Goal: Task Accomplishment & Management: Manage account settings

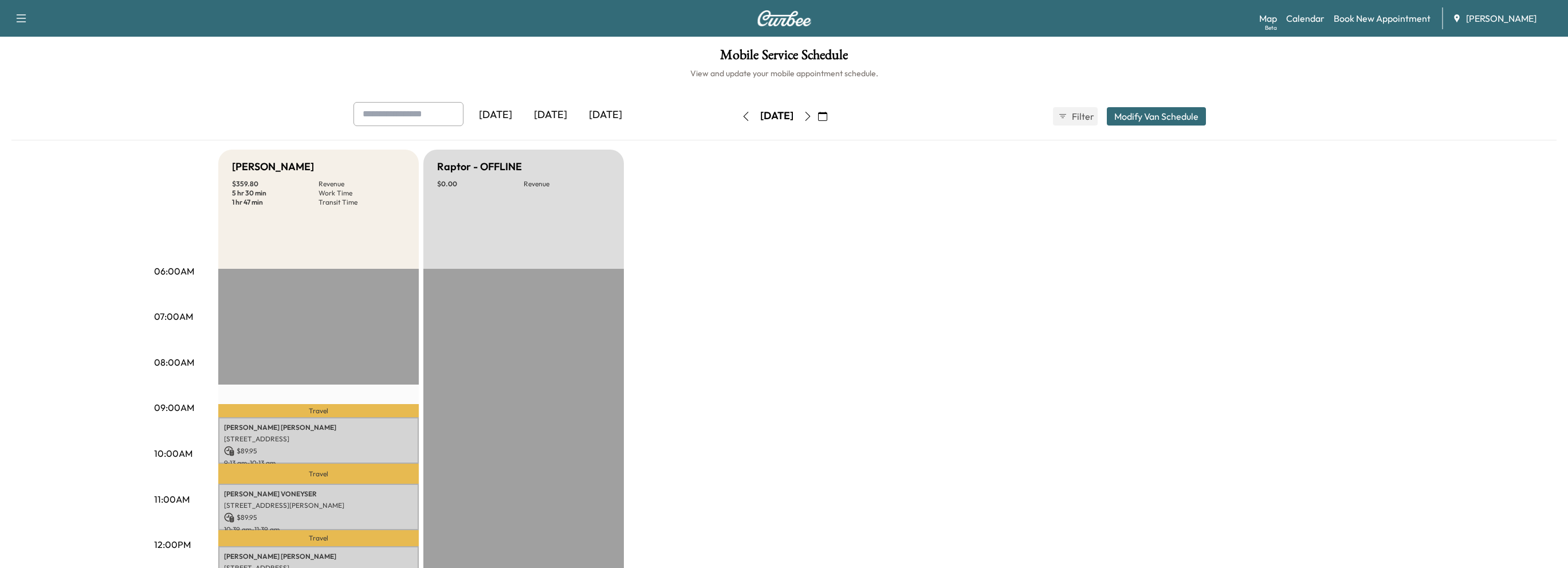
scroll to position [229, 0]
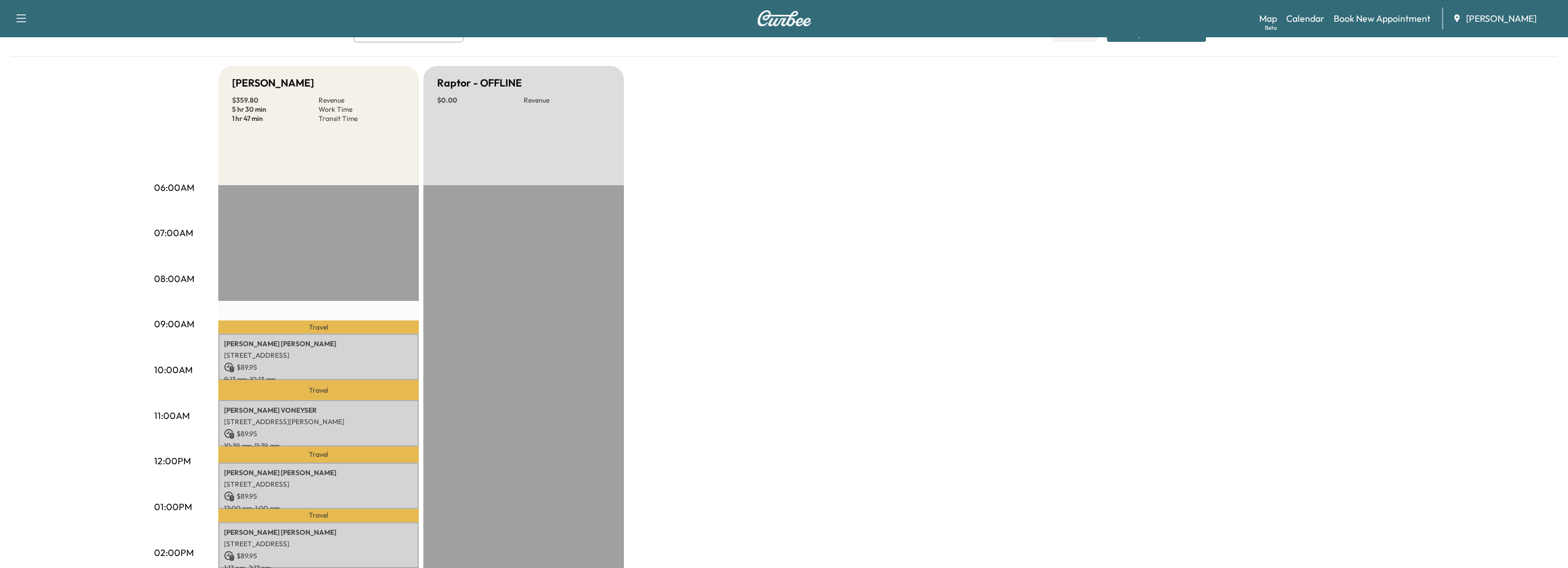
scroll to position [229, 0]
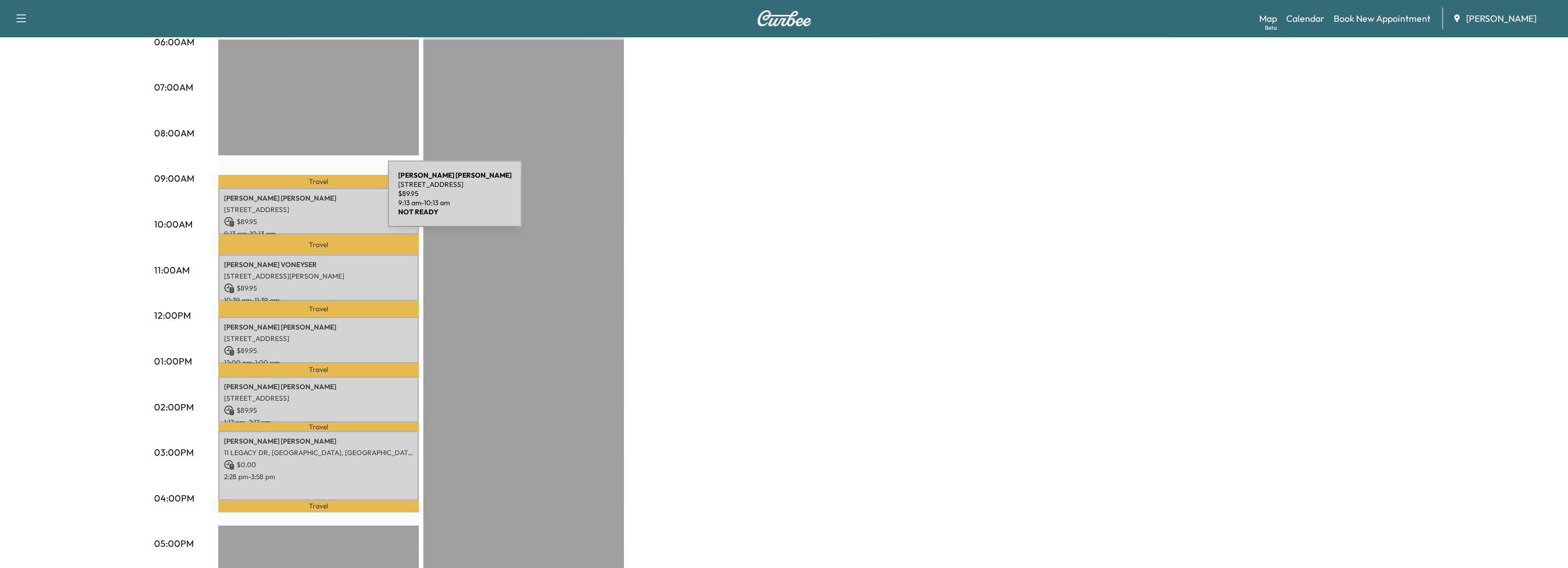
click at [302, 201] on p "[PERSON_NAME]" at bounding box center [318, 198] width 189 height 9
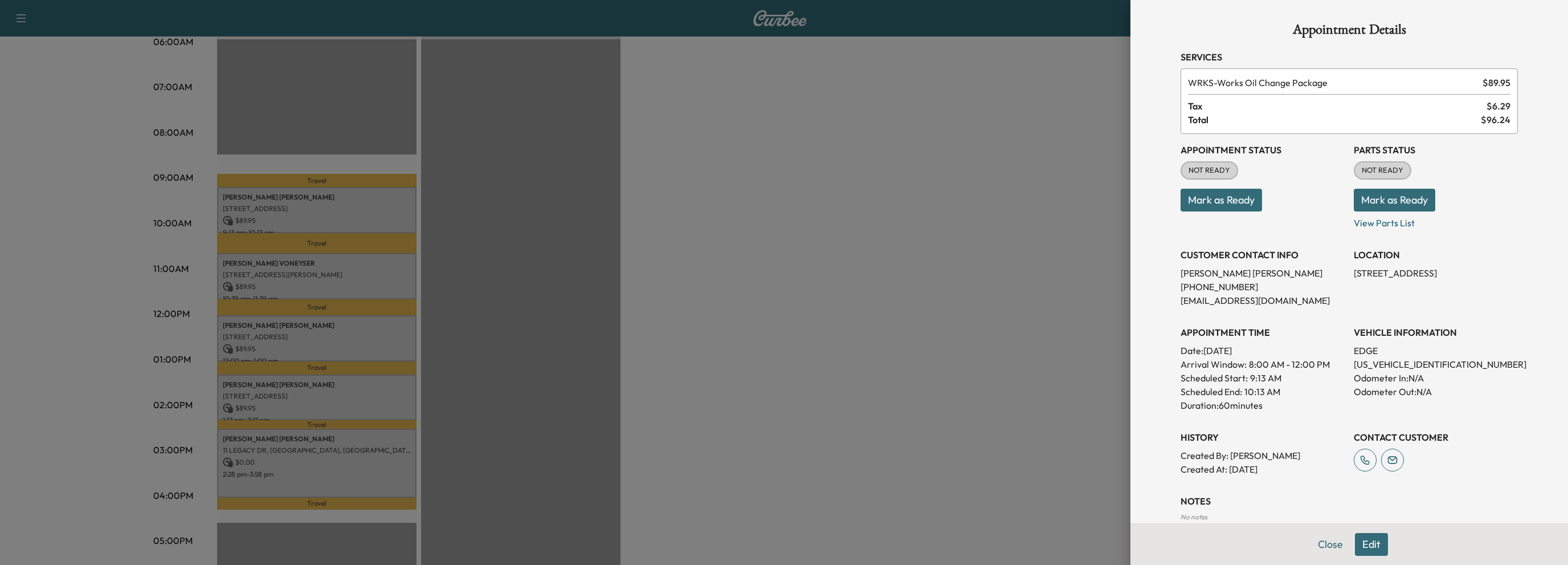
click at [1185, 204] on button "Mark as Ready" at bounding box center [1221, 200] width 82 height 23
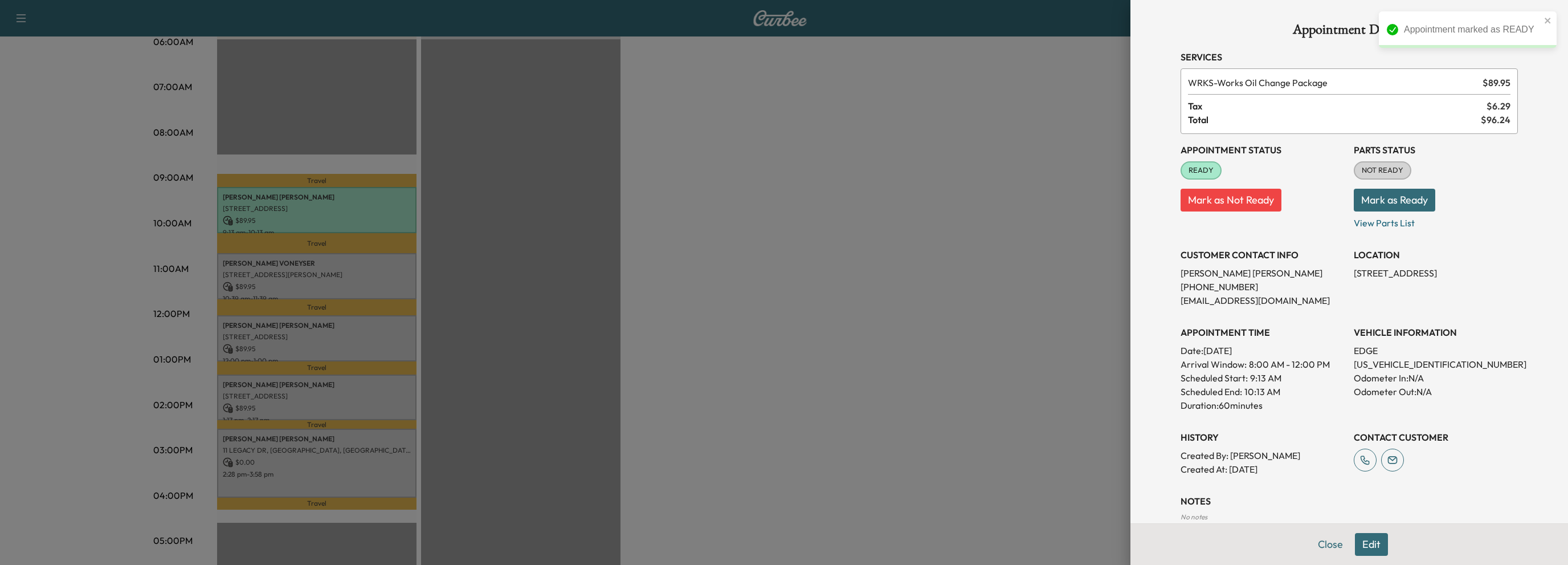
click at [1371, 199] on button "Mark as Ready" at bounding box center [1395, 200] width 82 height 23
drag, startPoint x: 1315, startPoint y: 545, endPoint x: 957, endPoint y: 478, distance: 364.2
click at [1315, 544] on button "Close" at bounding box center [1331, 544] width 40 height 23
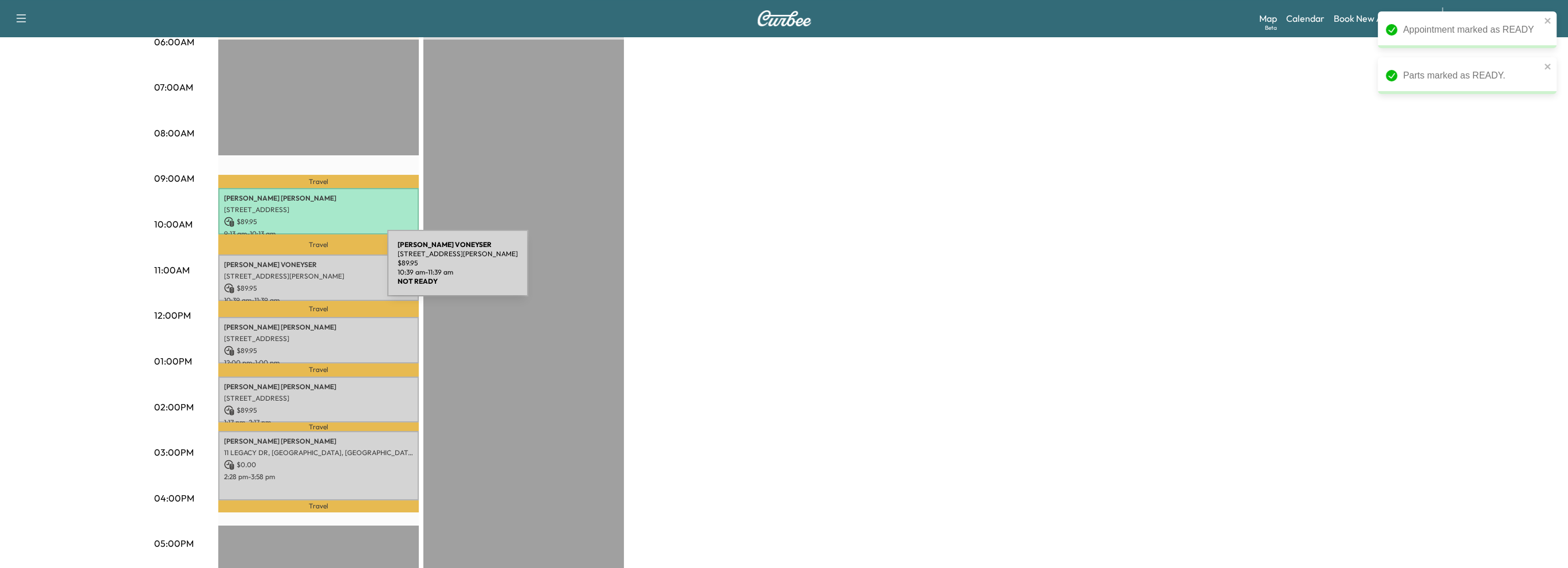
click at [301, 272] on p "[STREET_ADDRESS][PERSON_NAME]" at bounding box center [318, 276] width 189 height 9
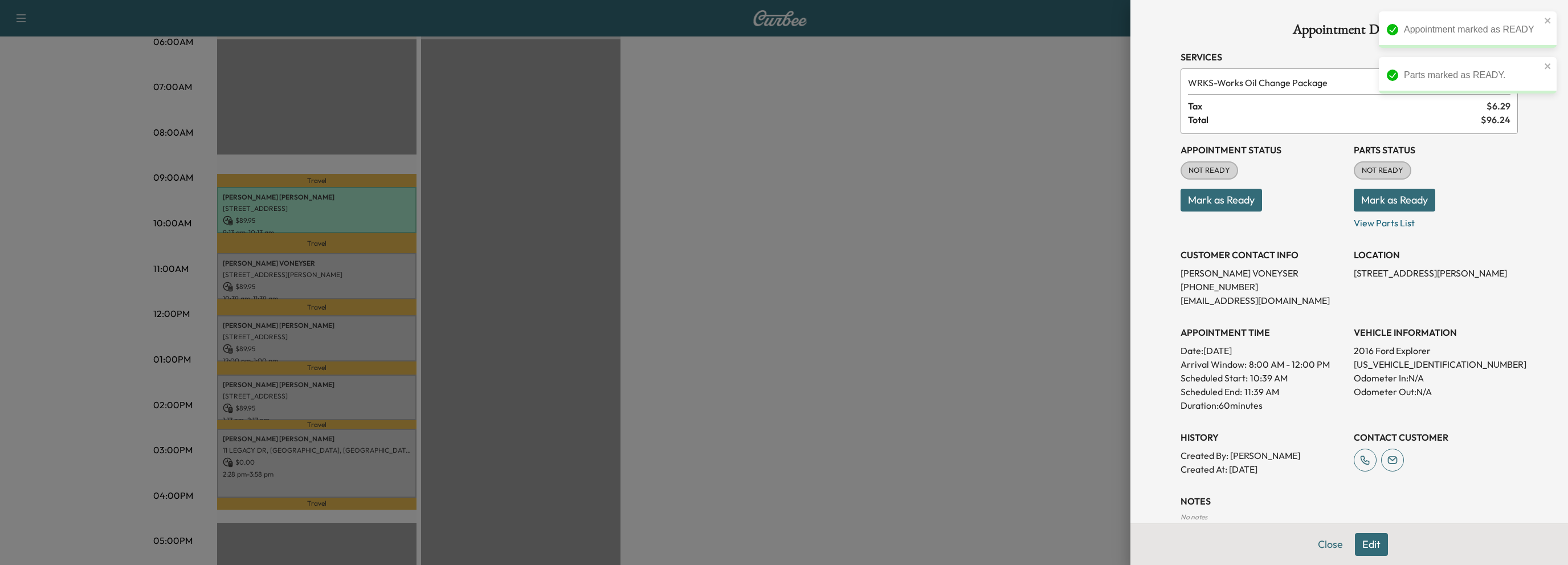
click at [1222, 200] on button "Mark as Ready" at bounding box center [1221, 200] width 82 height 23
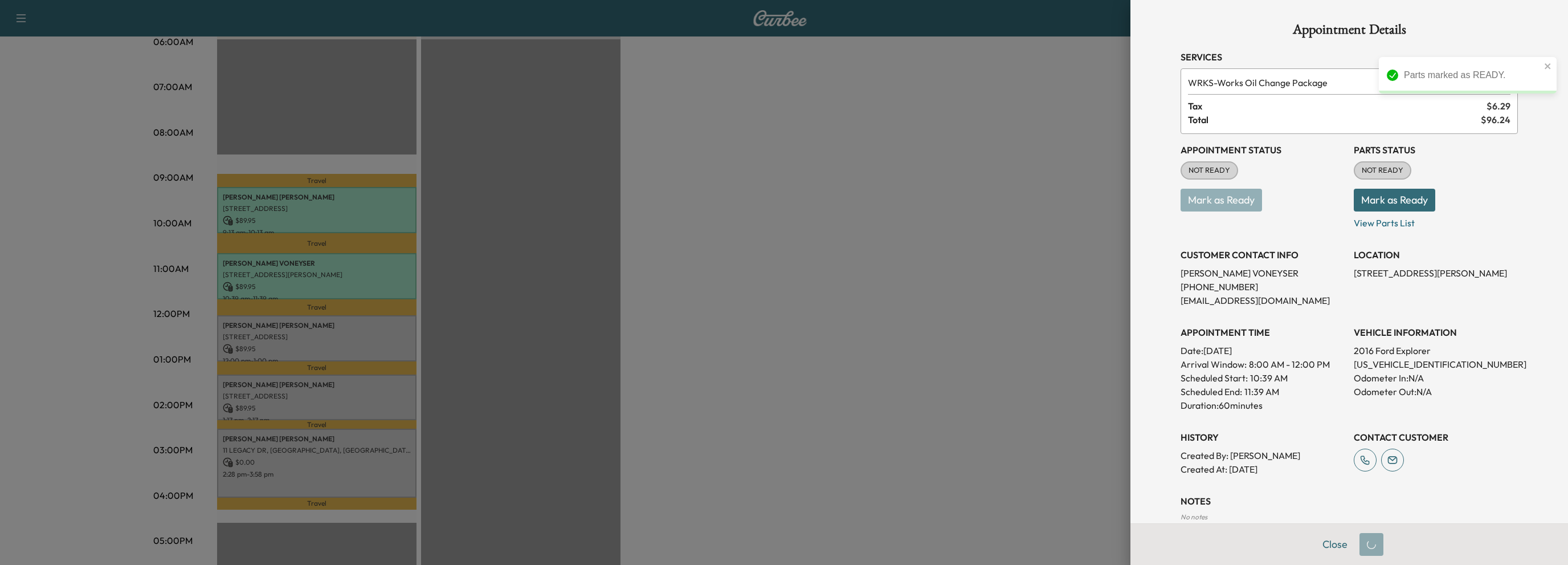
click at [1370, 198] on button "Mark as Ready" at bounding box center [1395, 200] width 82 height 23
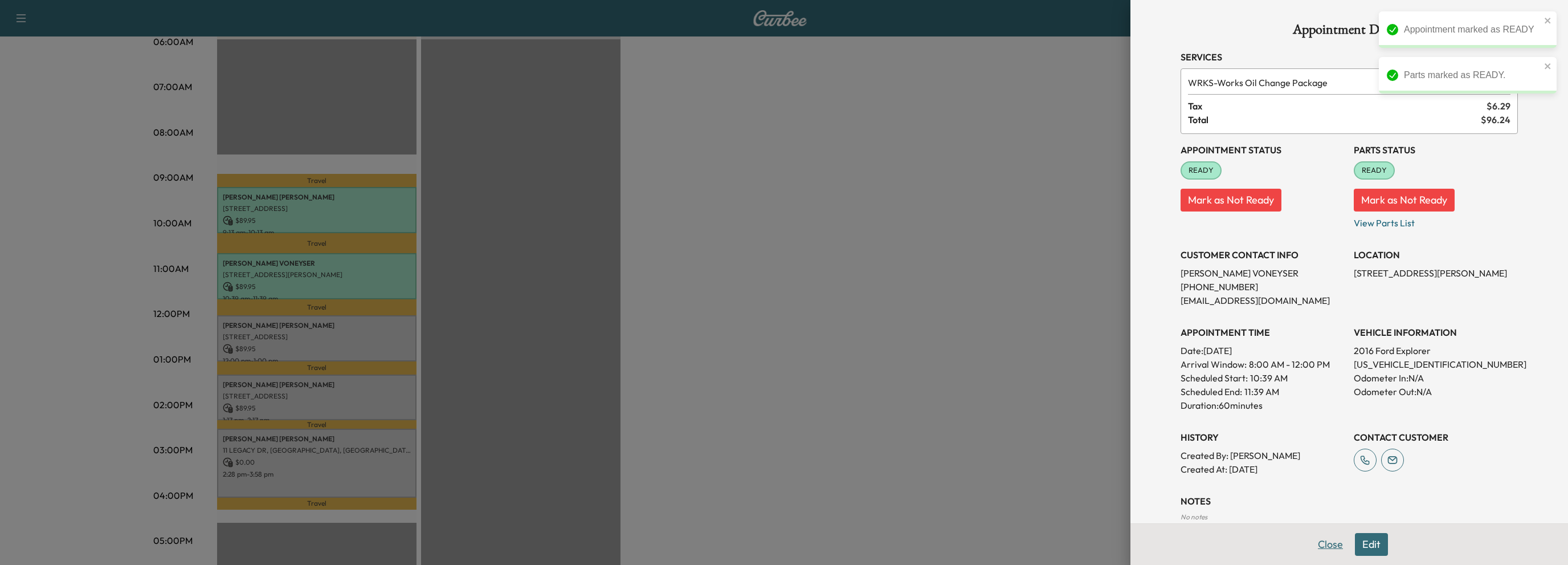
click at [1319, 544] on button "Close" at bounding box center [1331, 544] width 40 height 23
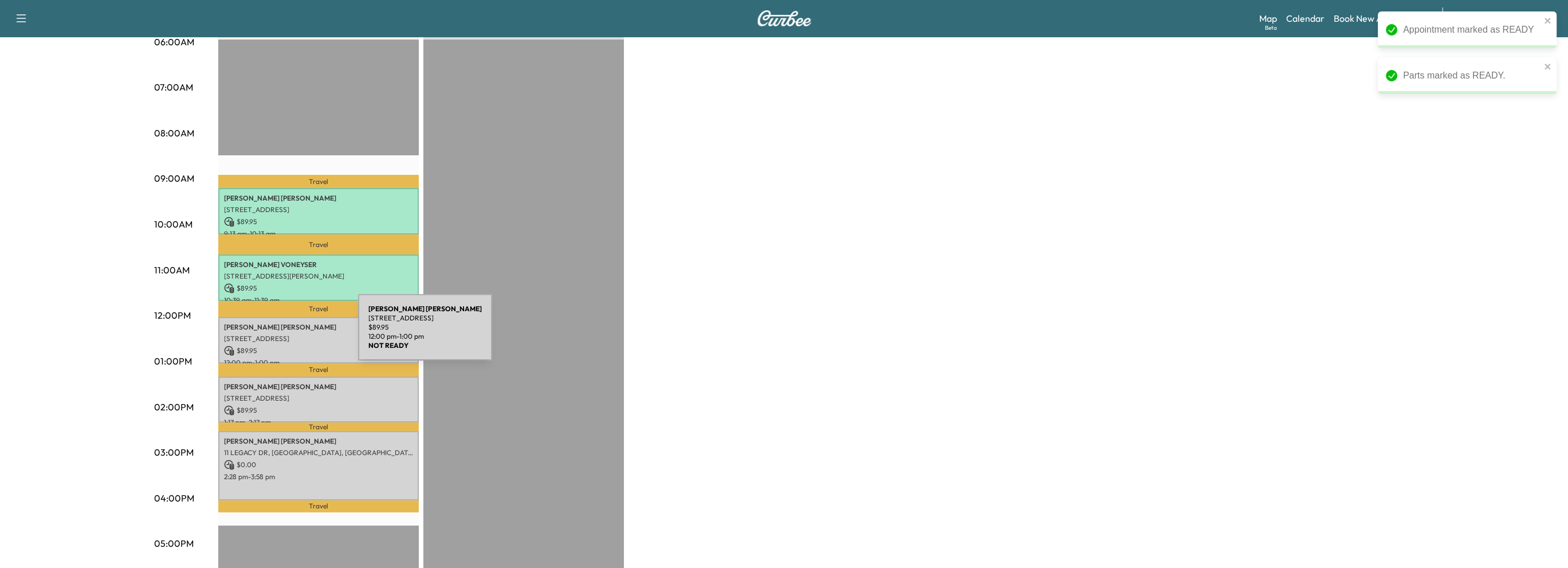
click at [272, 334] on p "[STREET_ADDRESS]" at bounding box center [318, 338] width 189 height 9
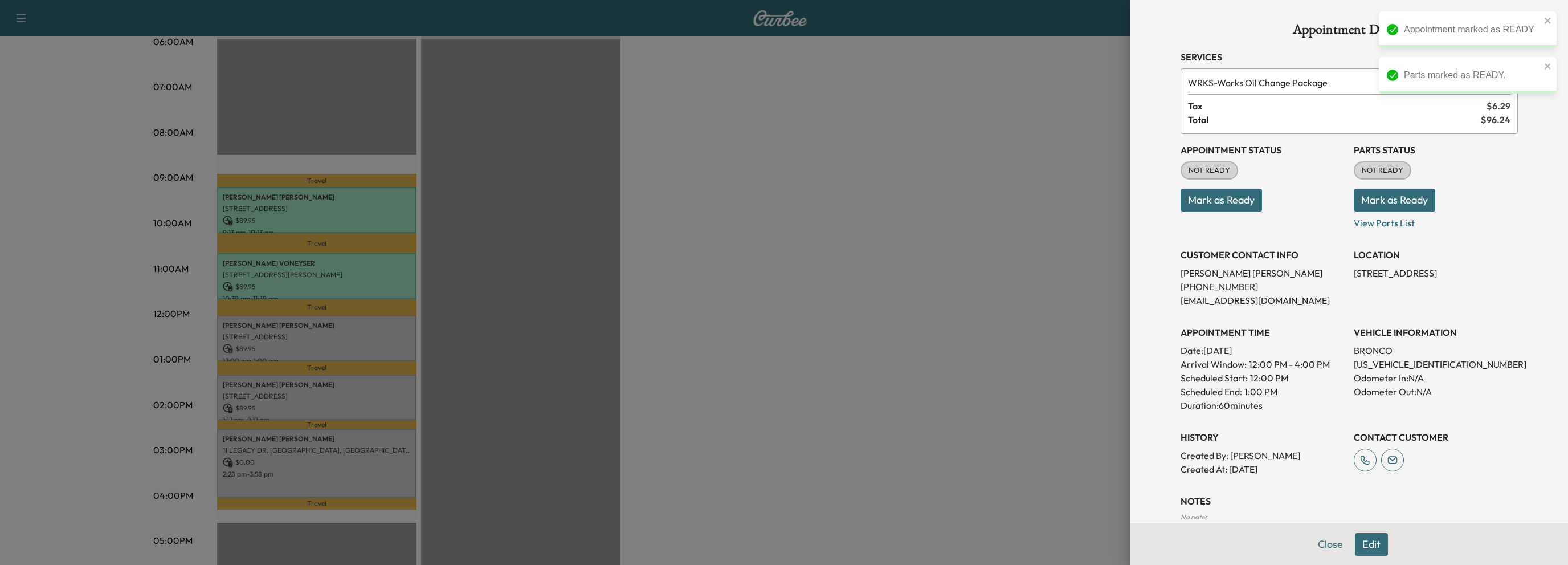
drag, startPoint x: 1204, startPoint y: 202, endPoint x: 1285, endPoint y: 202, distance: 81.0
click at [1209, 202] on button "Mark as Ready" at bounding box center [1221, 200] width 82 height 23
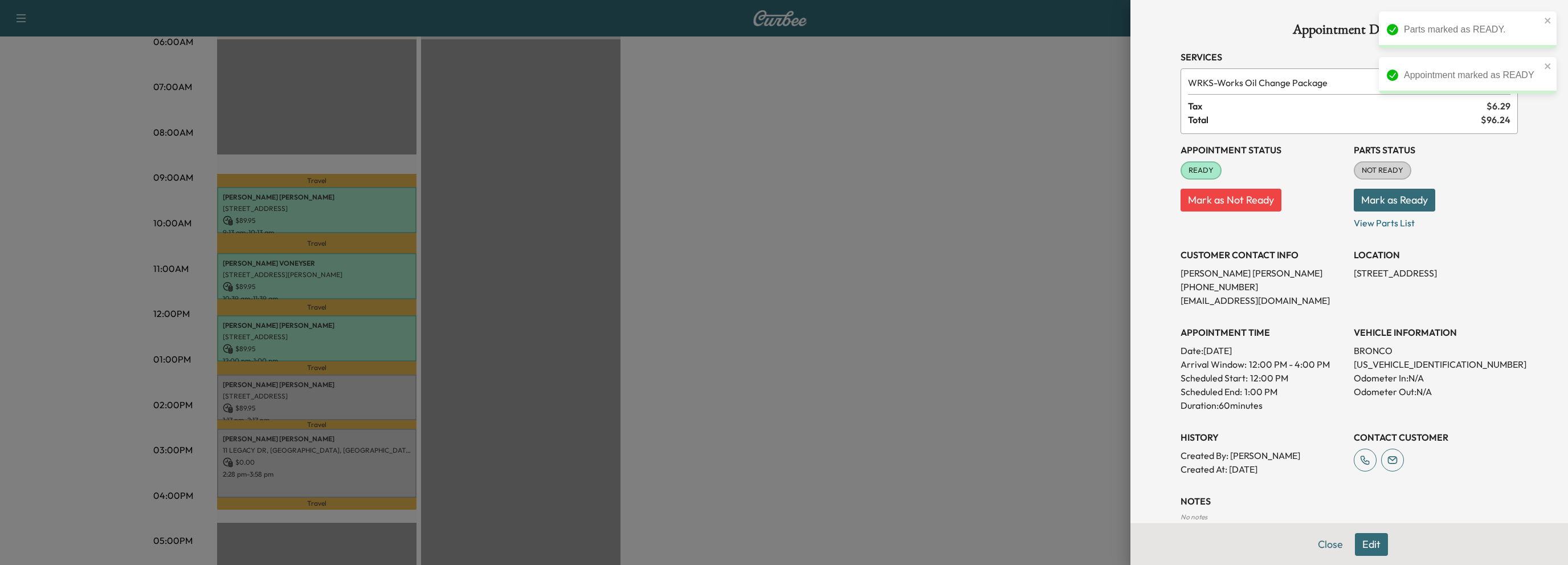
click at [1403, 202] on button "Mark as Ready" at bounding box center [1395, 200] width 82 height 23
click at [1312, 547] on button "Close" at bounding box center [1331, 544] width 40 height 23
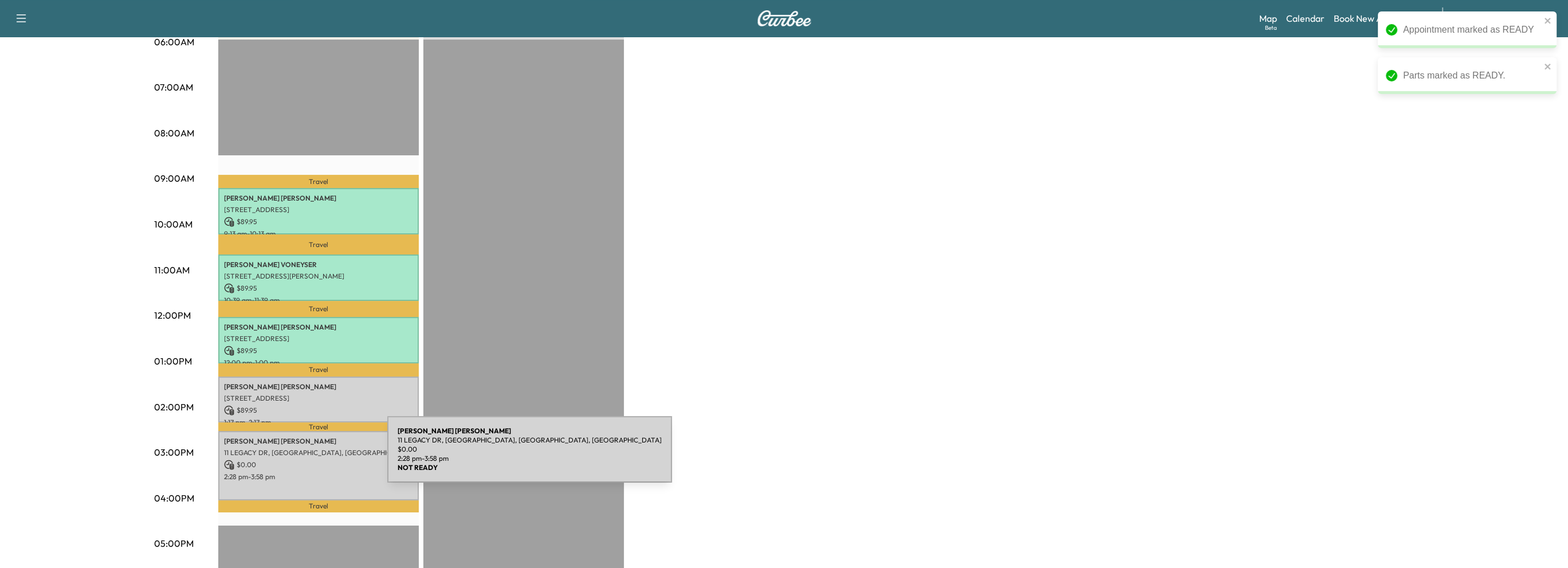
click at [297, 460] on p "$ 0.00" at bounding box center [318, 465] width 189 height 10
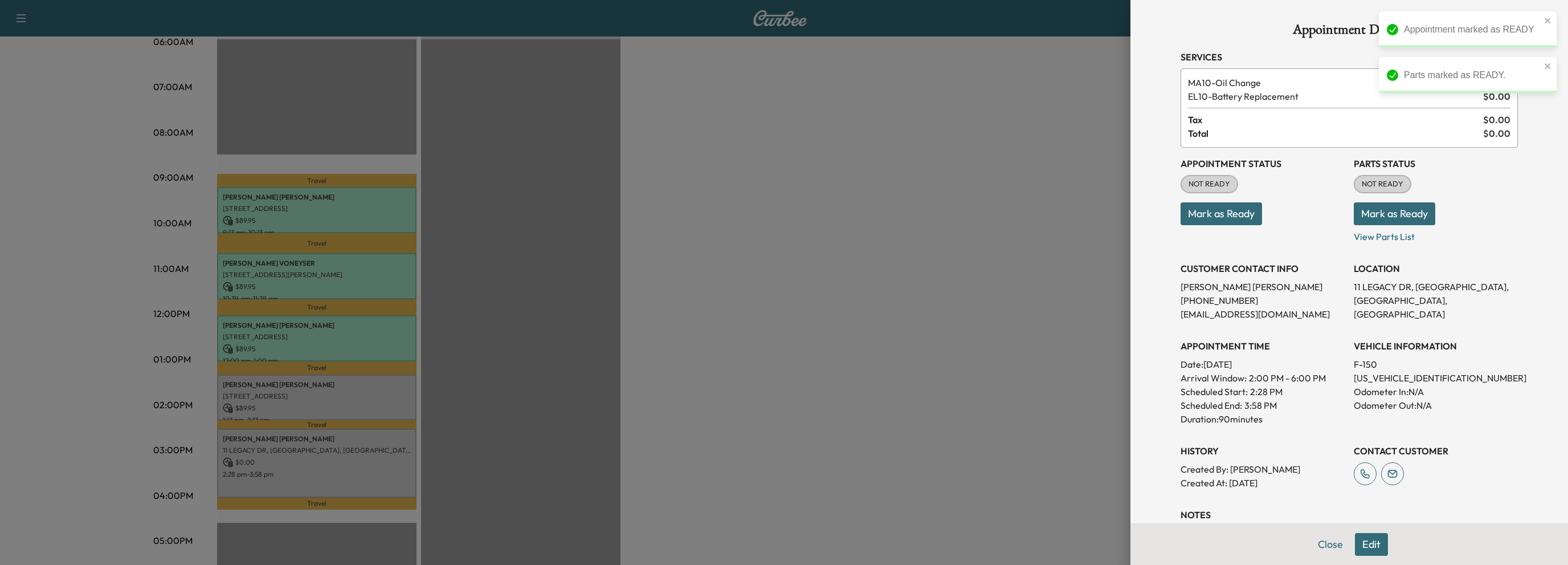
click at [1194, 214] on button "Mark as Ready" at bounding box center [1221, 213] width 82 height 23
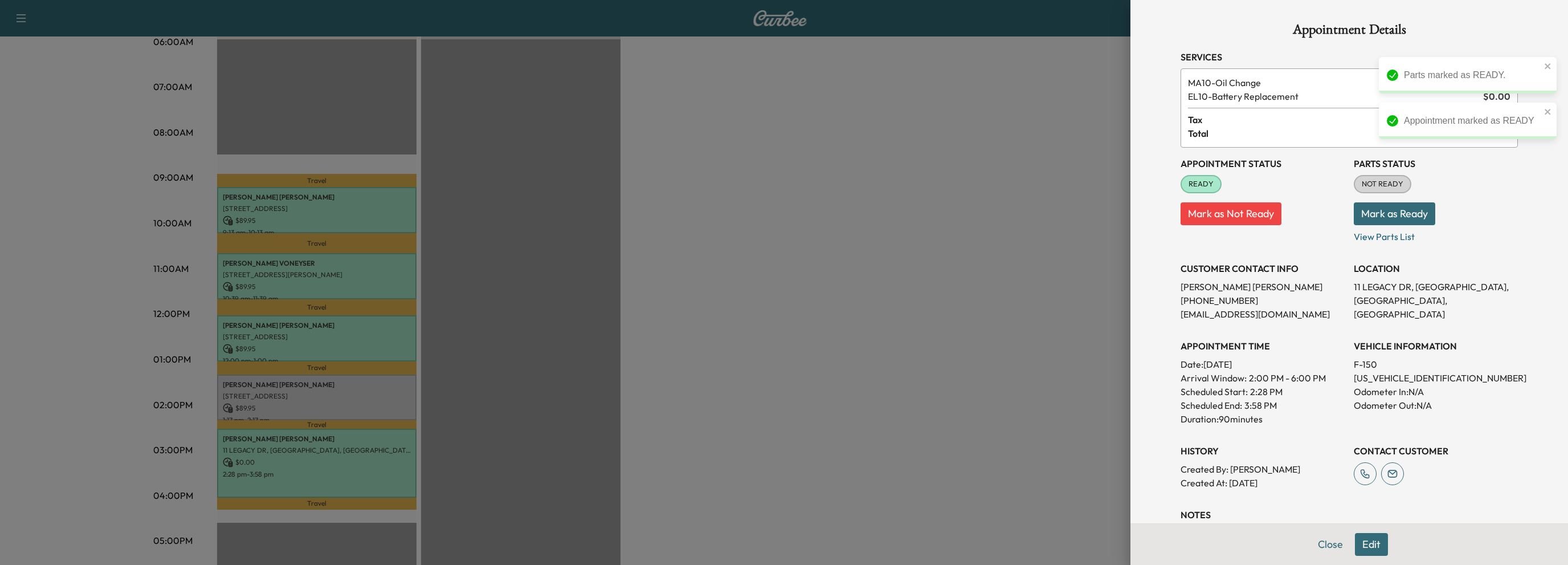
click at [1401, 218] on button "Mark as Ready" at bounding box center [1395, 213] width 82 height 23
click at [1322, 544] on button "Close" at bounding box center [1331, 544] width 40 height 23
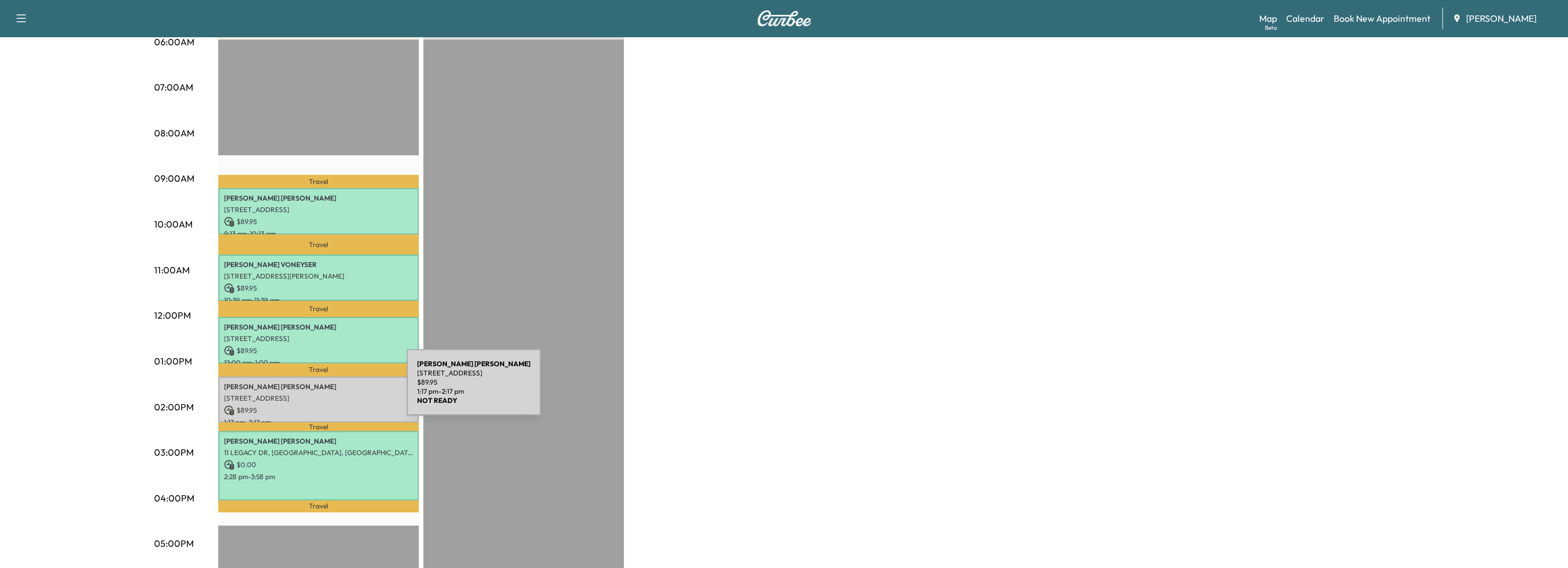
click at [321, 394] on p "[STREET_ADDRESS]" at bounding box center [318, 398] width 189 height 9
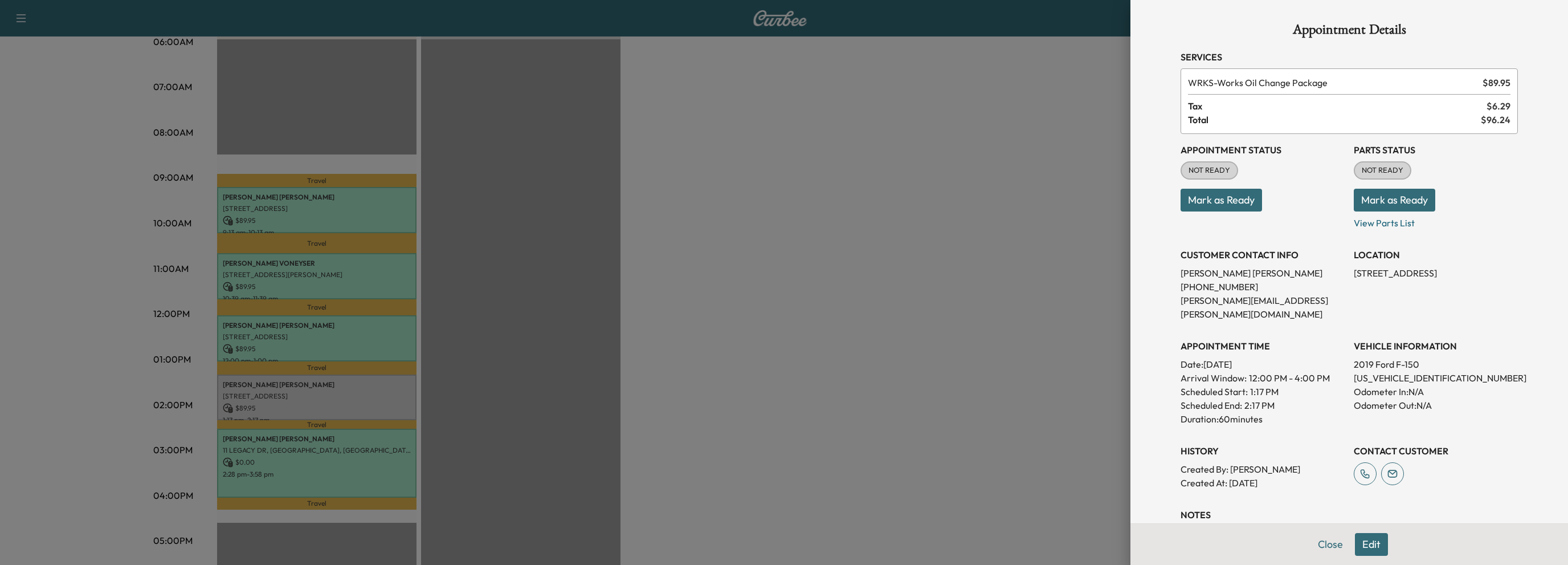
click at [1200, 195] on button "Mark as Ready" at bounding box center [1221, 200] width 82 height 23
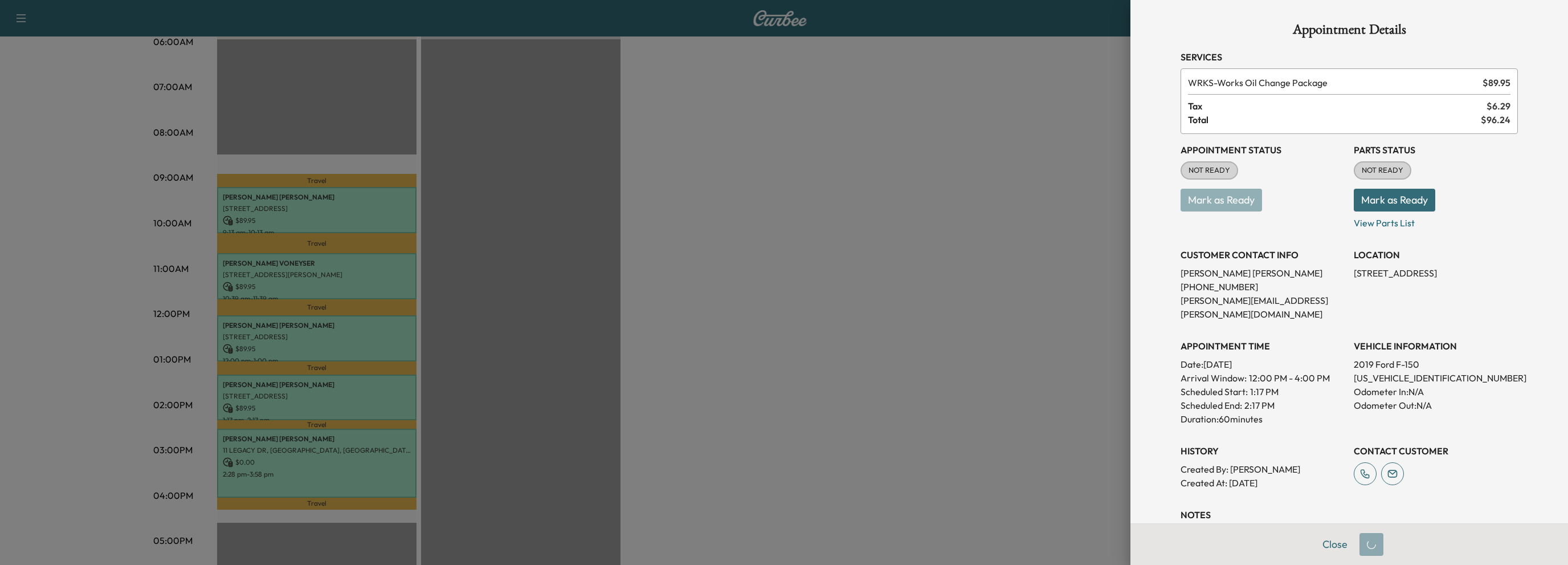
click at [1378, 200] on button "Mark as Ready" at bounding box center [1395, 200] width 82 height 23
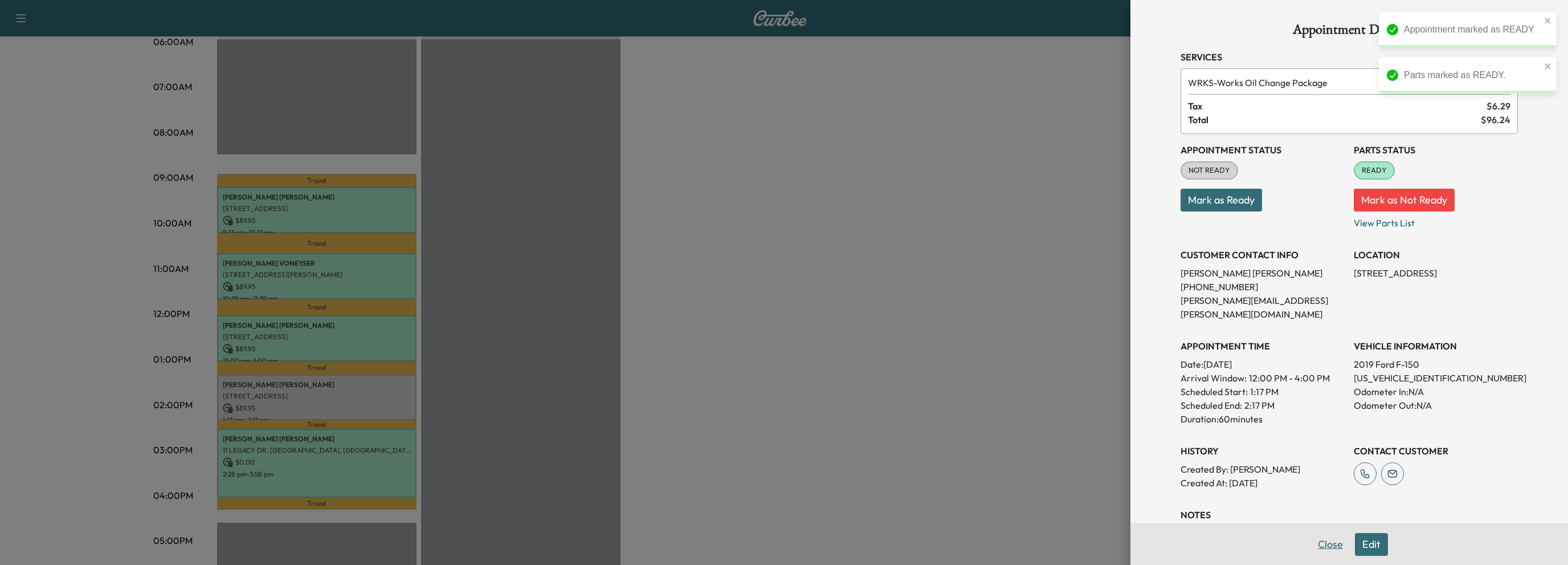
click at [1318, 548] on button "Close" at bounding box center [1331, 544] width 40 height 23
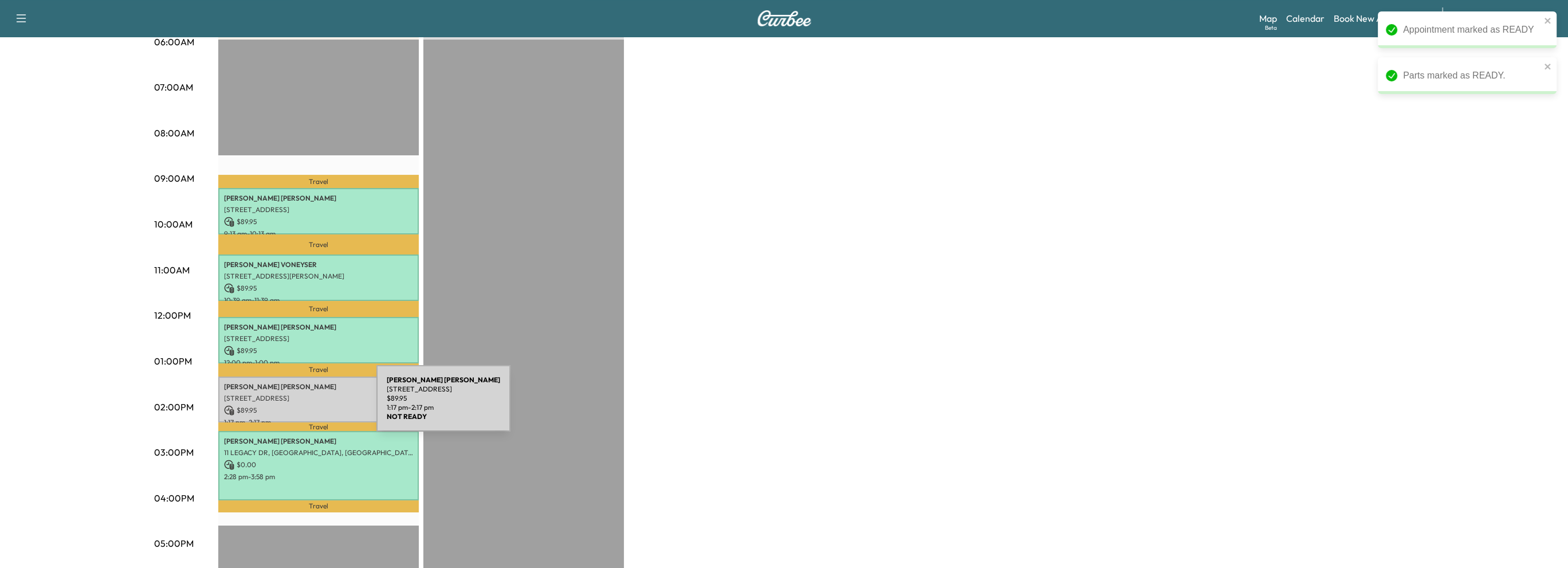
click at [301, 394] on p "[STREET_ADDRESS]" at bounding box center [318, 398] width 189 height 9
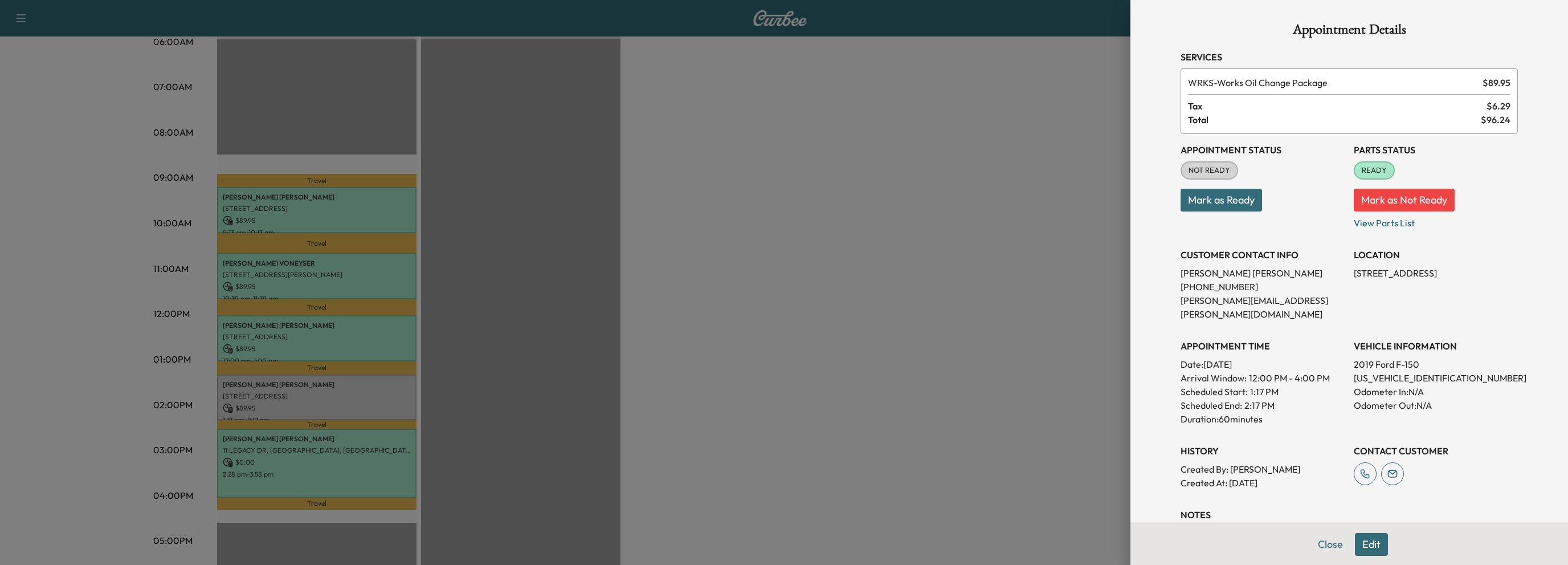
click at [1215, 202] on button "Mark as Ready" at bounding box center [1221, 200] width 82 height 23
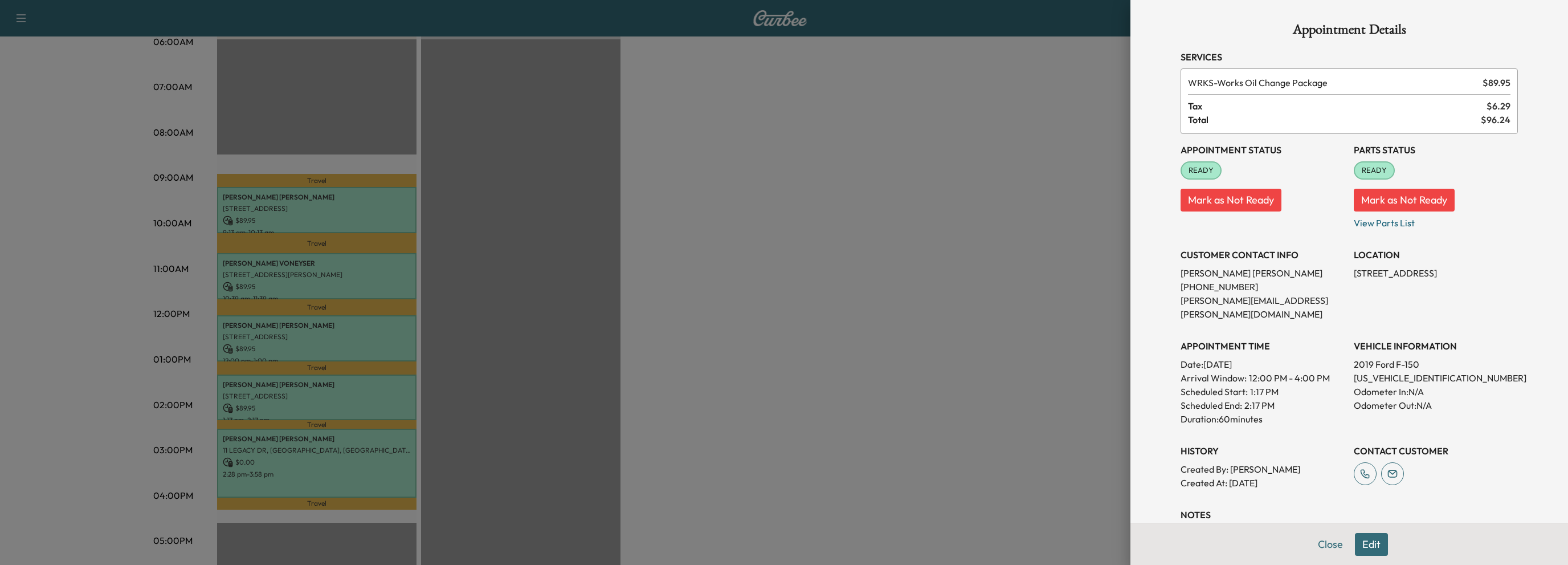
click at [1318, 544] on button "Close" at bounding box center [1331, 544] width 40 height 23
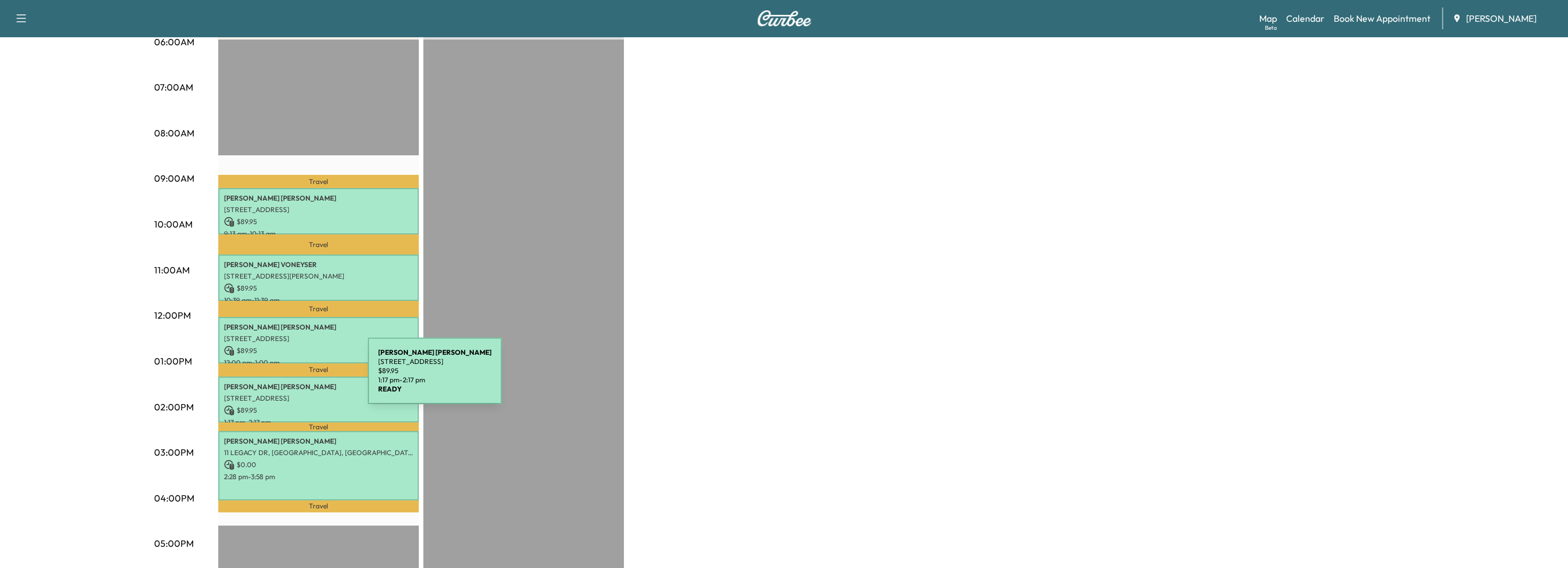
click at [282, 382] on p "JASON JEWETT" at bounding box center [318, 386] width 189 height 9
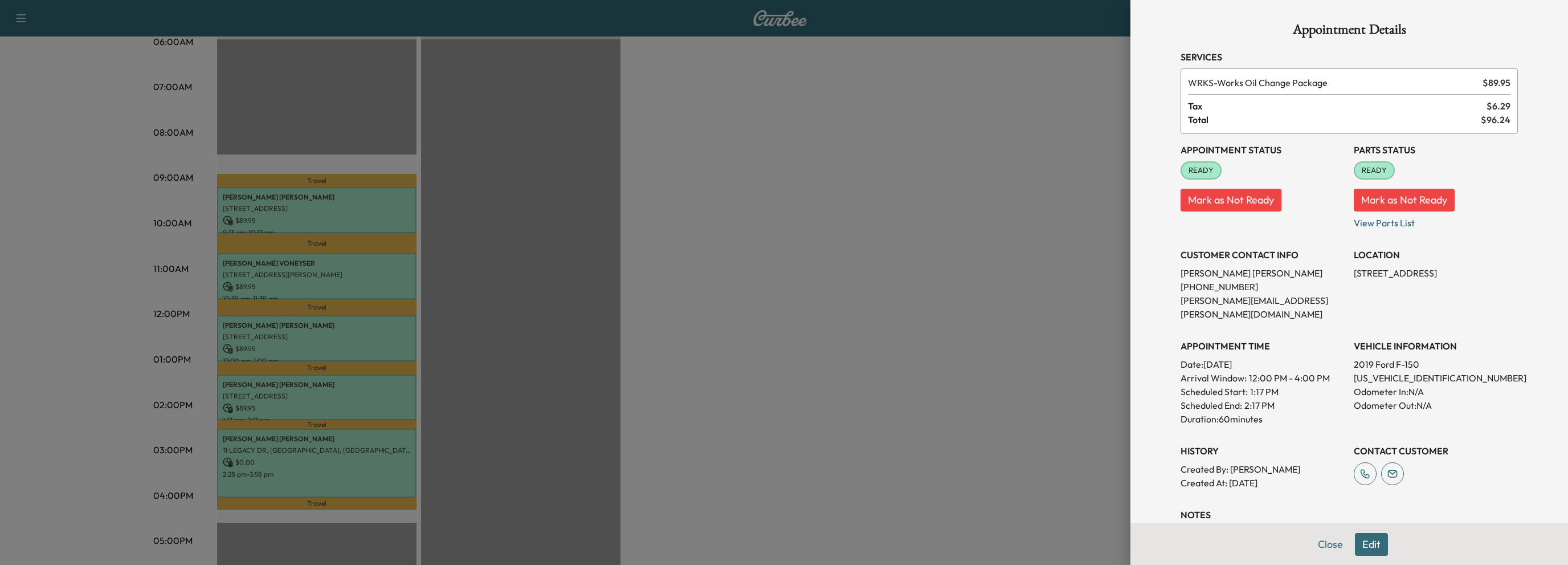
drag, startPoint x: 1345, startPoint y: 271, endPoint x: 1489, endPoint y: 275, distance: 144.1
click at [1489, 275] on p "[STREET_ADDRESS]" at bounding box center [1436, 273] width 164 height 13
copy p "8610 Roswell Rd, Atlanta, GA 30350"
click at [1304, 419] on div "Appointment Status READY Mark as Not Ready Parts Status READY Mark as Not Ready…" at bounding box center [1349, 312] width 337 height 356
click at [1315, 542] on button "Close" at bounding box center [1331, 544] width 40 height 23
